Goal: Task Accomplishment & Management: Manage account settings

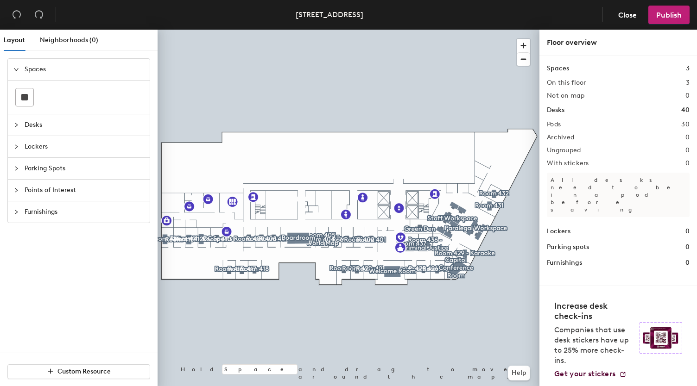
click at [17, 126] on icon "collapsed" at bounding box center [16, 125] width 6 height 6
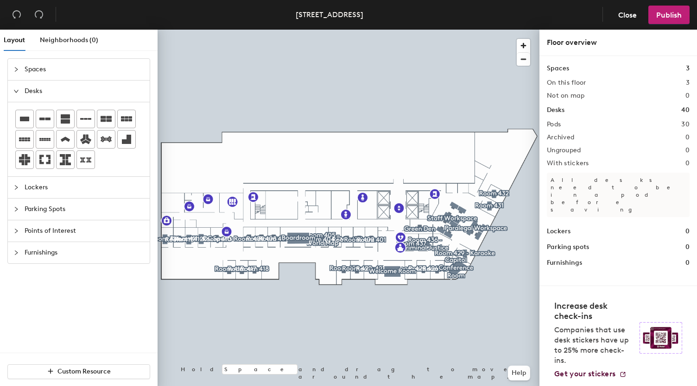
click at [19, 91] on icon "expanded" at bounding box center [16, 91] width 6 height 6
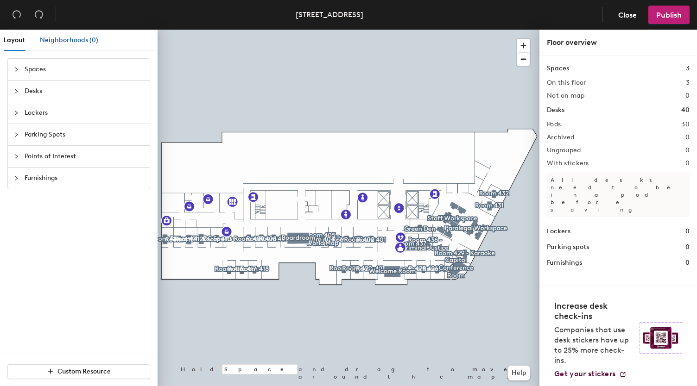
click at [68, 39] on span "Neighborhoods (0)" at bounding box center [69, 40] width 58 height 8
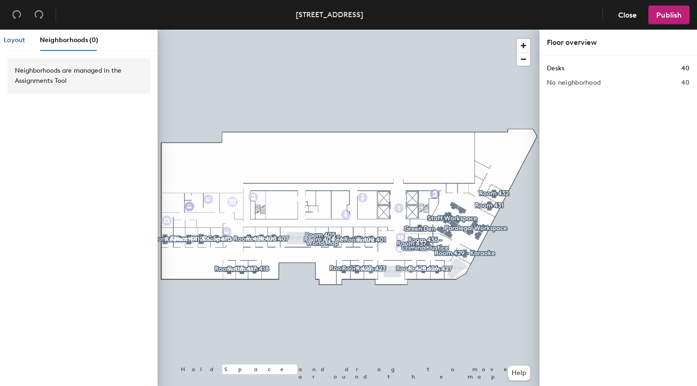
click at [19, 40] on span "Layout" at bounding box center [14, 40] width 21 height 8
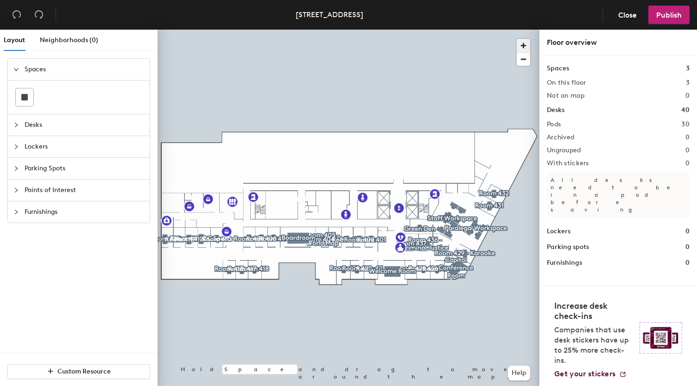
click at [522, 50] on span "button" at bounding box center [523, 45] width 13 height 13
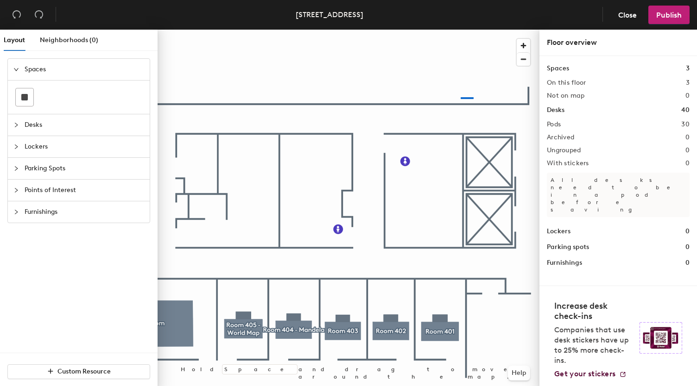
click at [457, 30] on div at bounding box center [349, 30] width 382 height 0
click at [484, 30] on div at bounding box center [349, 30] width 382 height 0
click at [520, 59] on span "button" at bounding box center [523, 59] width 13 height 13
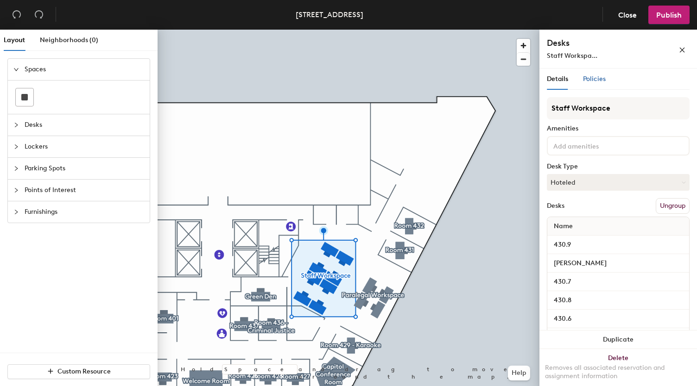
click at [596, 76] on span "Policies" at bounding box center [594, 79] width 23 height 8
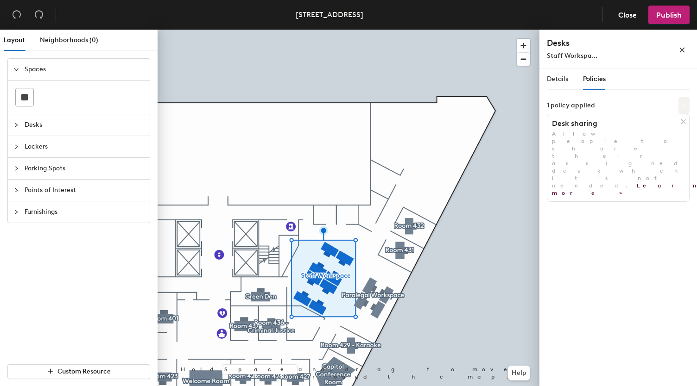
click at [686, 104] on icon at bounding box center [683, 105] width 5 height 5
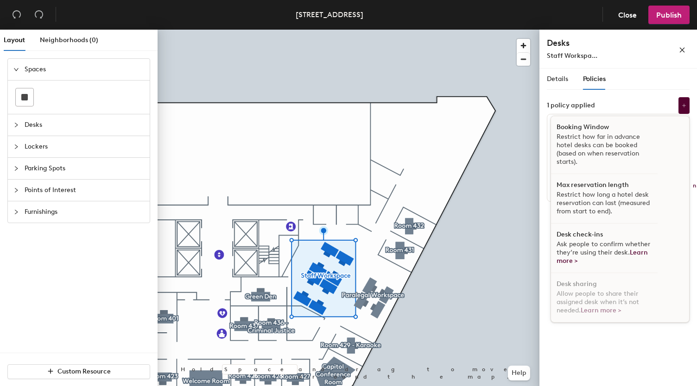
click at [585, 145] on p "Restrict how far in advance hotel desks can be booked (based on when reservatio…" at bounding box center [603, 149] width 95 height 33
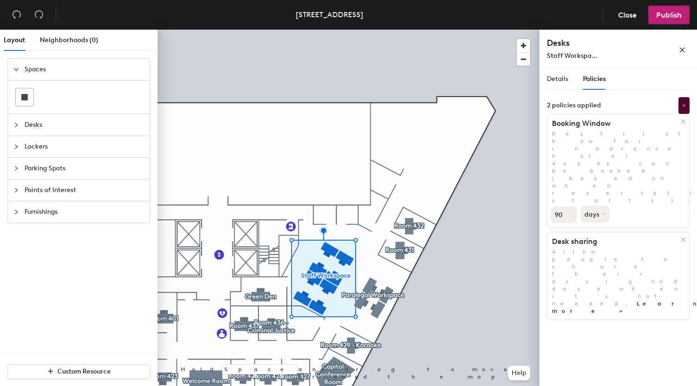
click at [647, 258] on div "Details Policies Staff Workspace Amenities Desk Type Hoteled Desks Ungroup Name…" at bounding box center [618, 229] width 158 height 321
click at [671, 16] on span "Publish" at bounding box center [668, 15] width 25 height 9
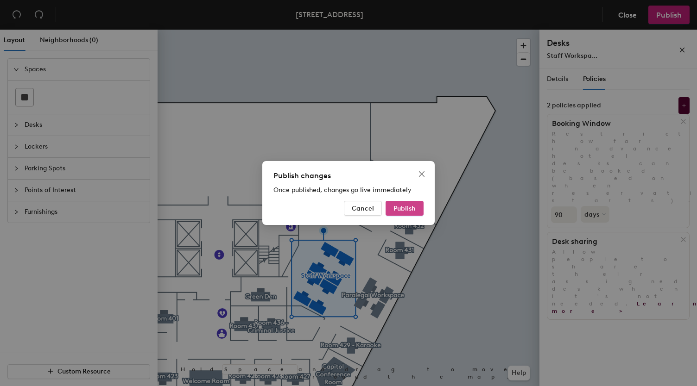
click at [406, 212] on button "Publish" at bounding box center [404, 208] width 38 height 15
